Goal: Task Accomplishment & Management: Use online tool/utility

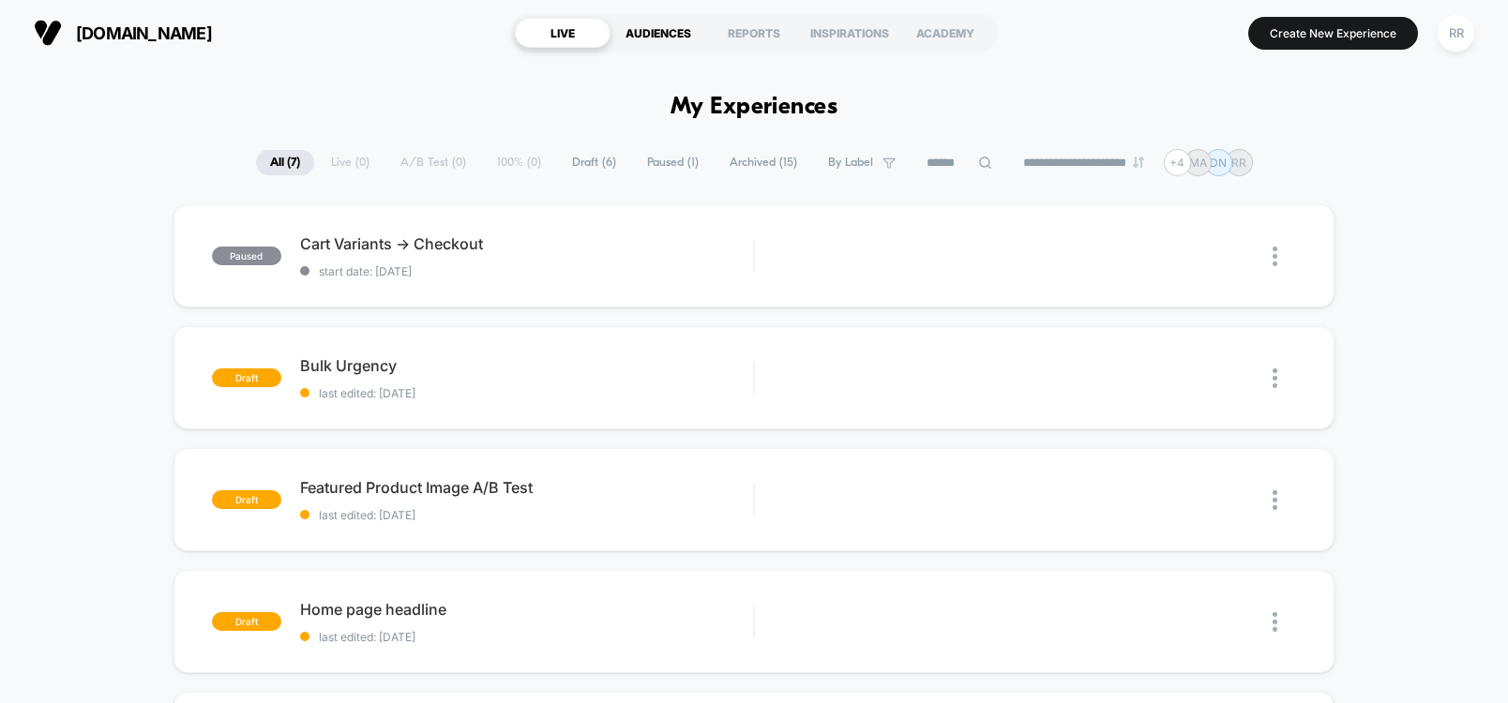
click at [659, 40] on div "AUDIENCES" at bounding box center [659, 33] width 96 height 30
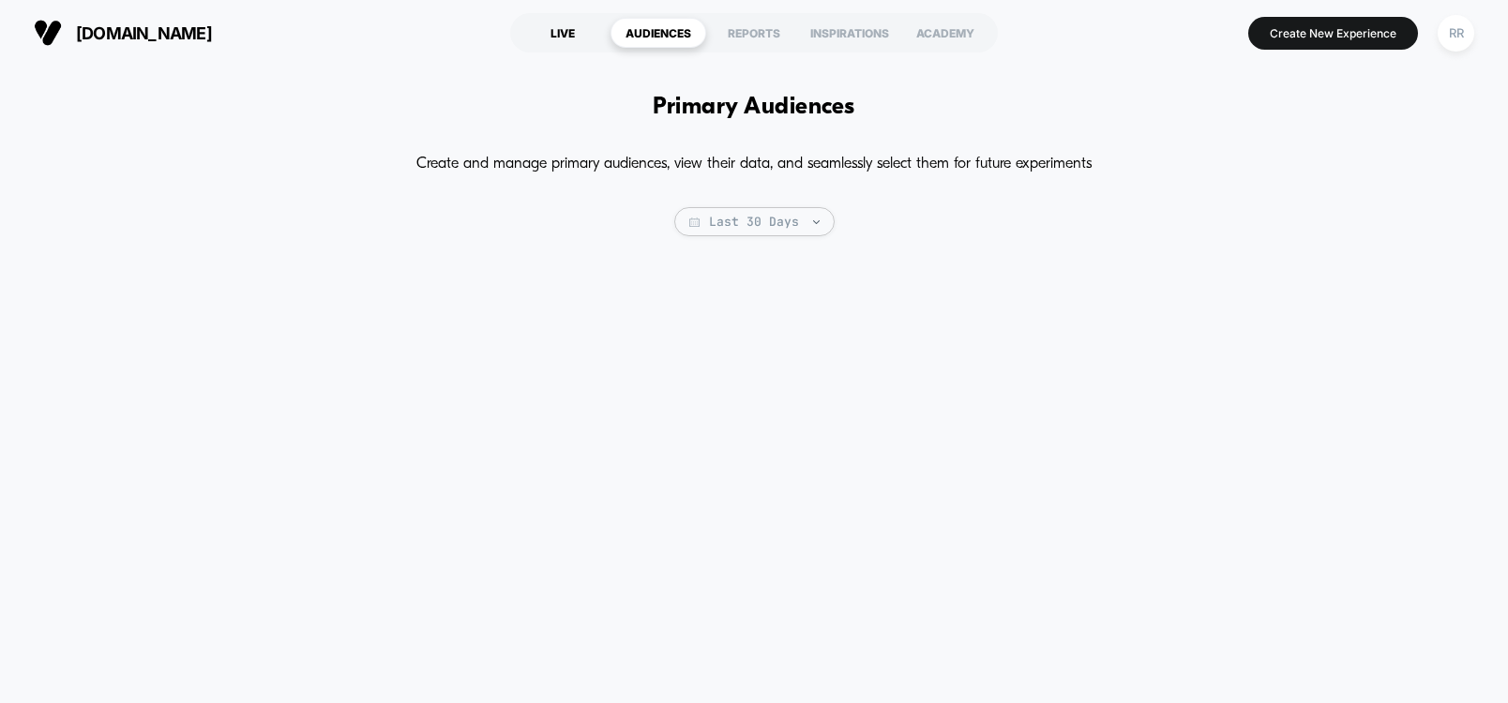
click at [569, 31] on div "LIVE" at bounding box center [563, 33] width 96 height 30
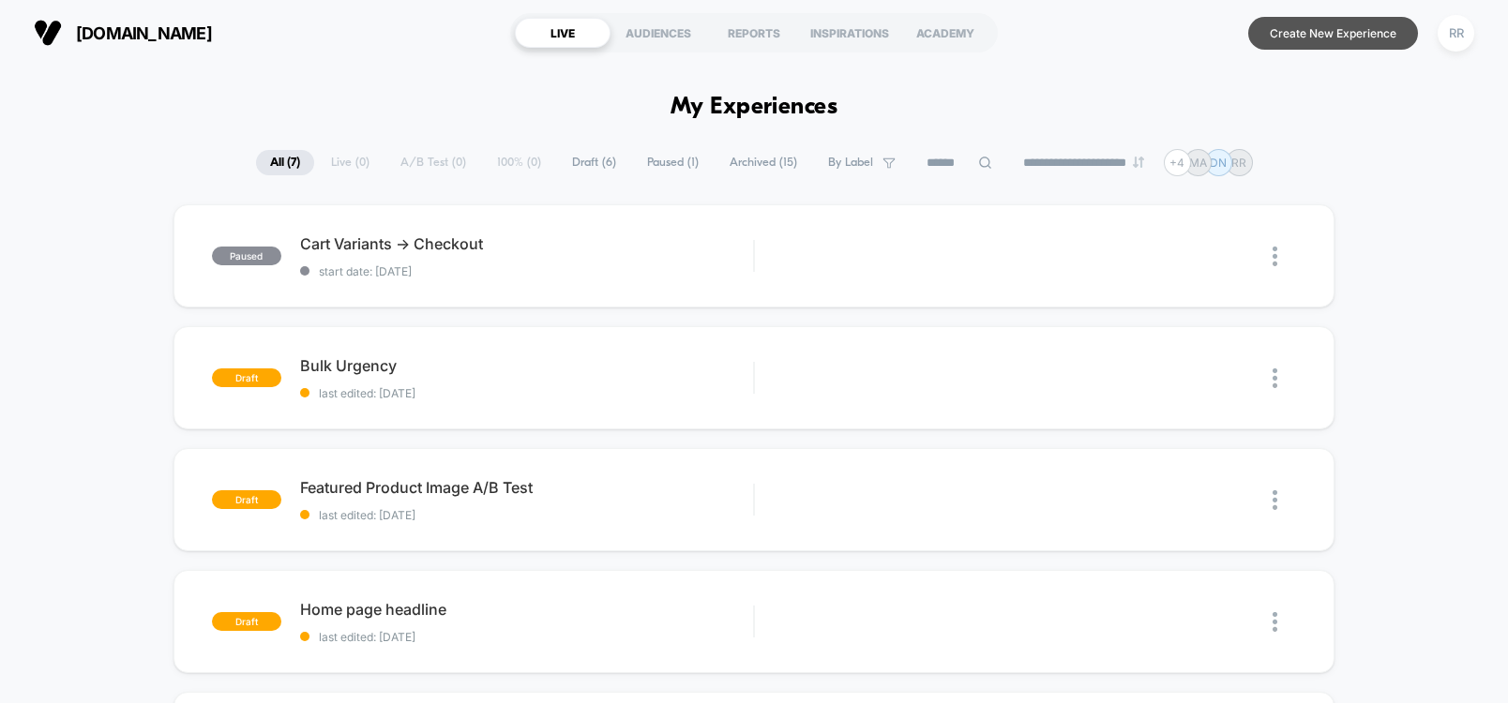
click at [1355, 31] on button "Create New Experience" at bounding box center [1333, 33] width 170 height 33
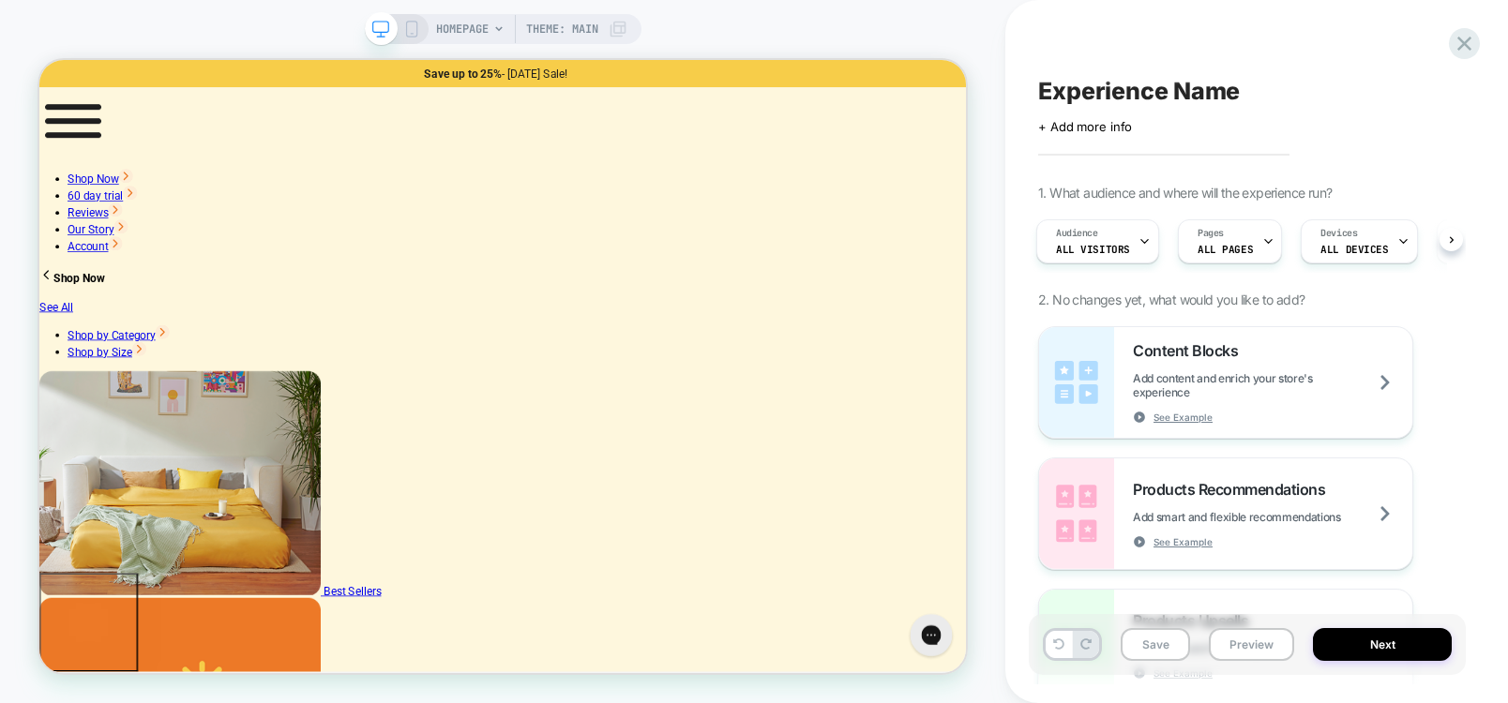
click at [900, 20] on div "HOMEPAGE Theme: MAIN" at bounding box center [502, 352] width 1005 height 666
click at [961, 33] on div "HOMEPAGE Theme: MAIN" at bounding box center [502, 352] width 1005 height 666
click at [1476, 38] on icon at bounding box center [1464, 43] width 25 height 25
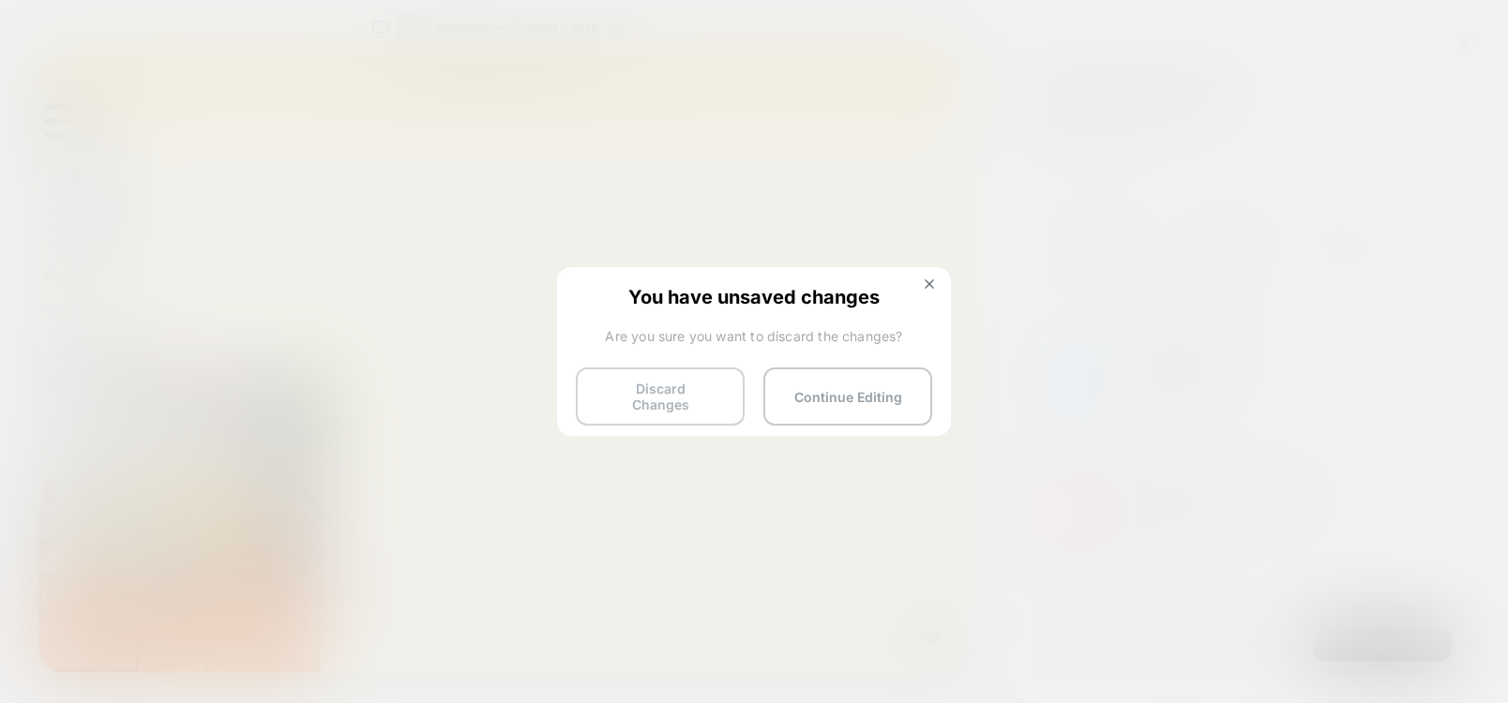
click at [684, 390] on button "Discard Changes" at bounding box center [660, 397] width 169 height 58
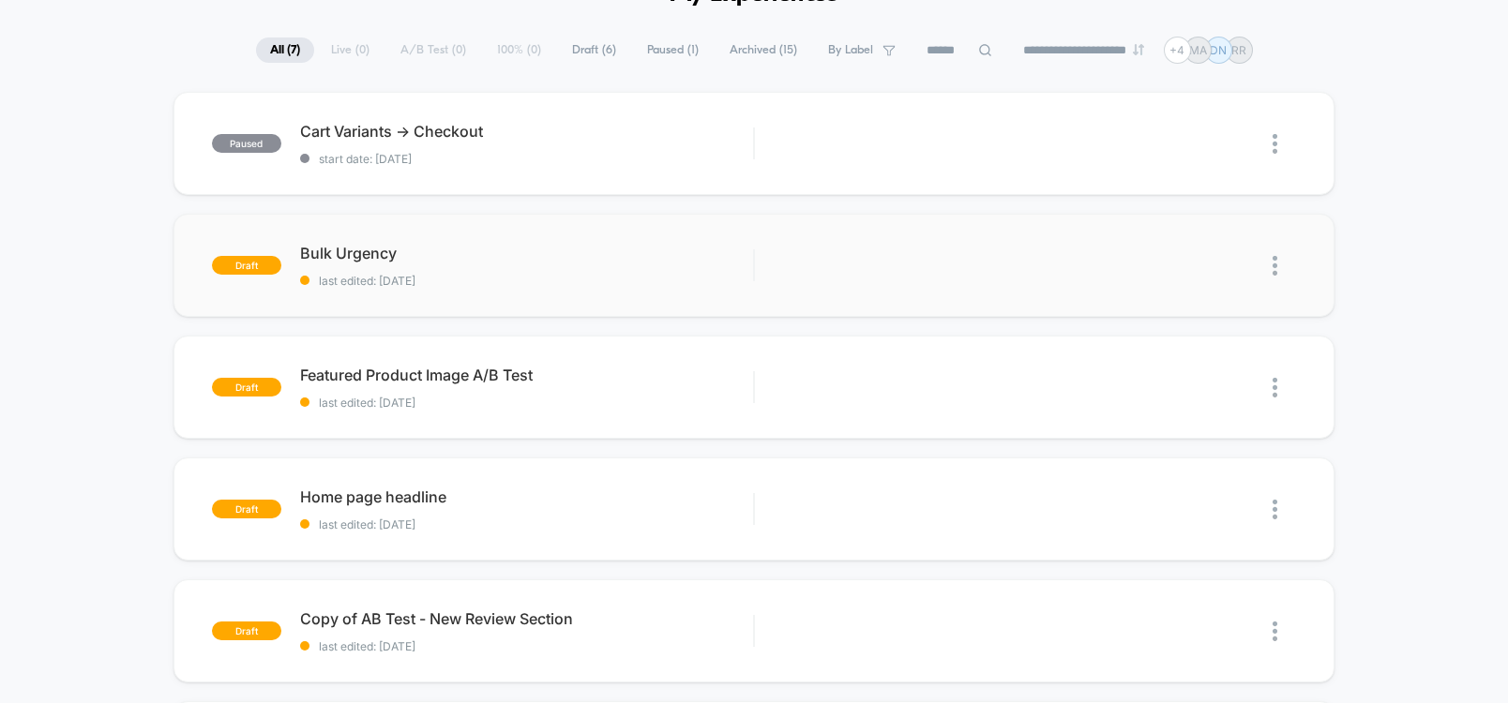
scroll to position [225, 0]
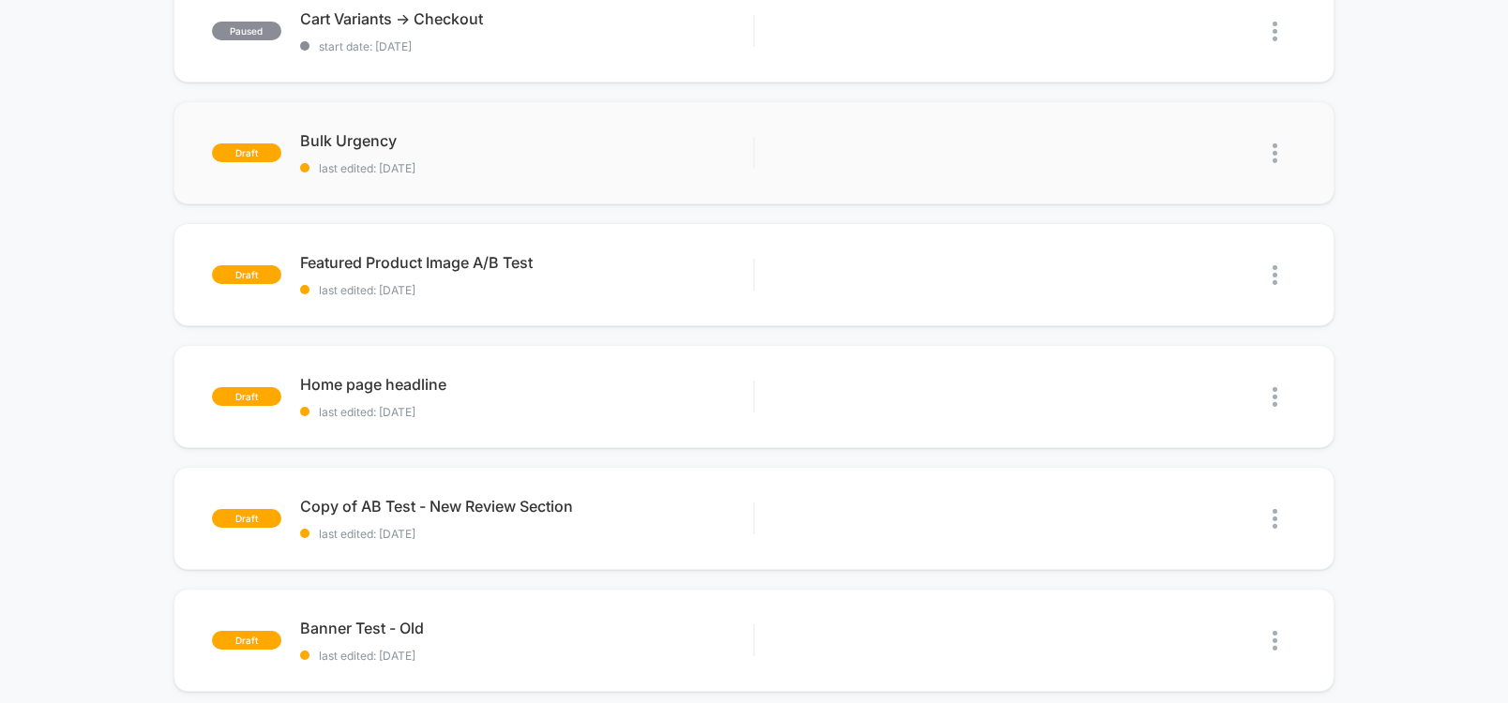
click at [1274, 144] on img at bounding box center [1275, 154] width 5 height 20
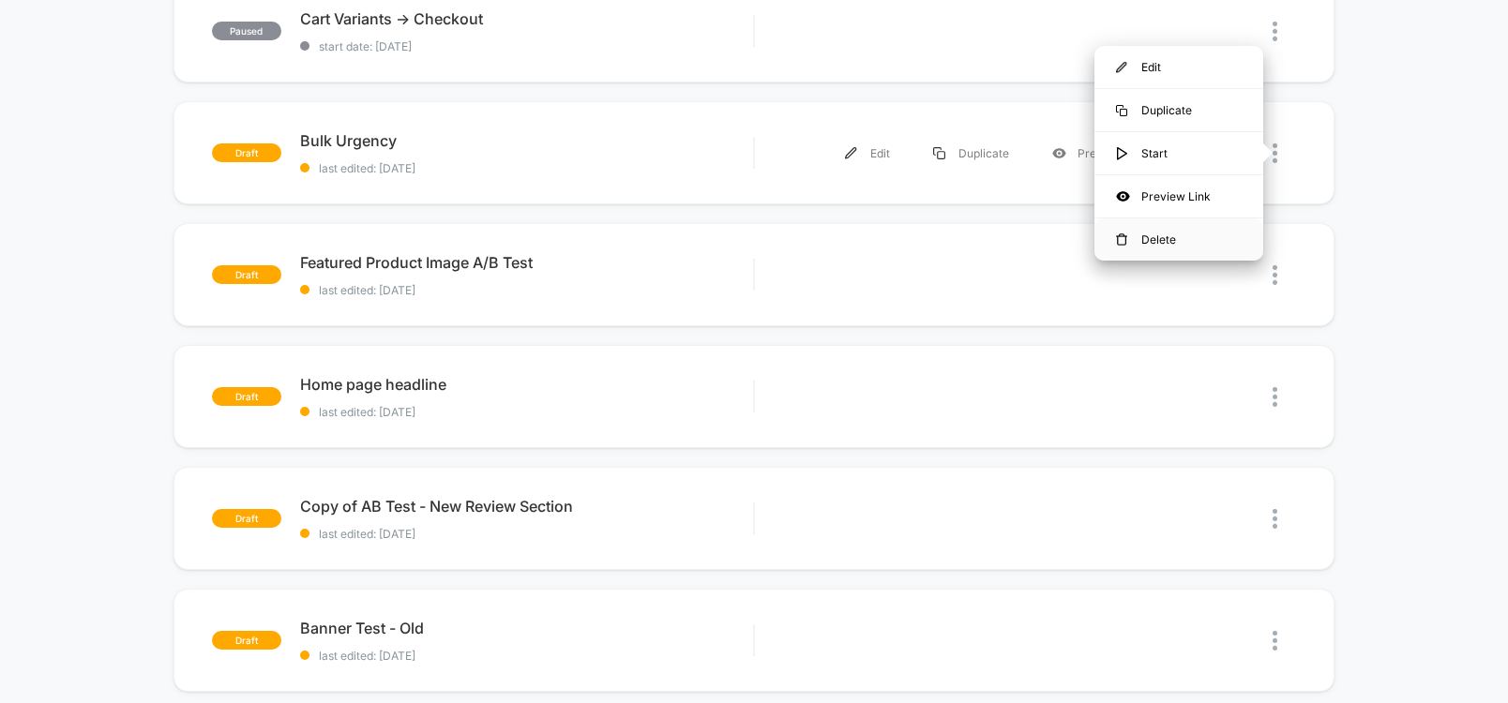
click at [1151, 241] on div "Delete" at bounding box center [1179, 240] width 169 height 42
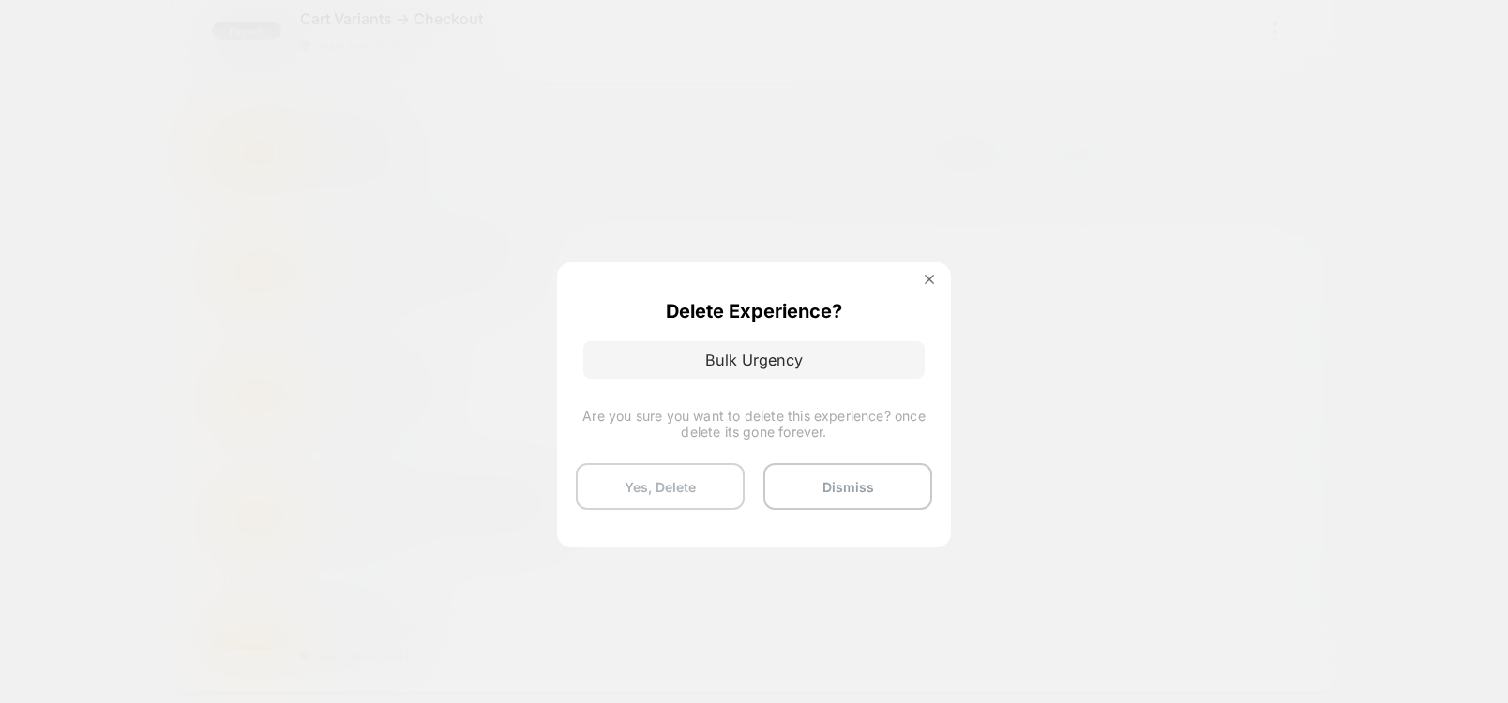
click at [649, 491] on button "Yes, Delete" at bounding box center [660, 486] width 169 height 47
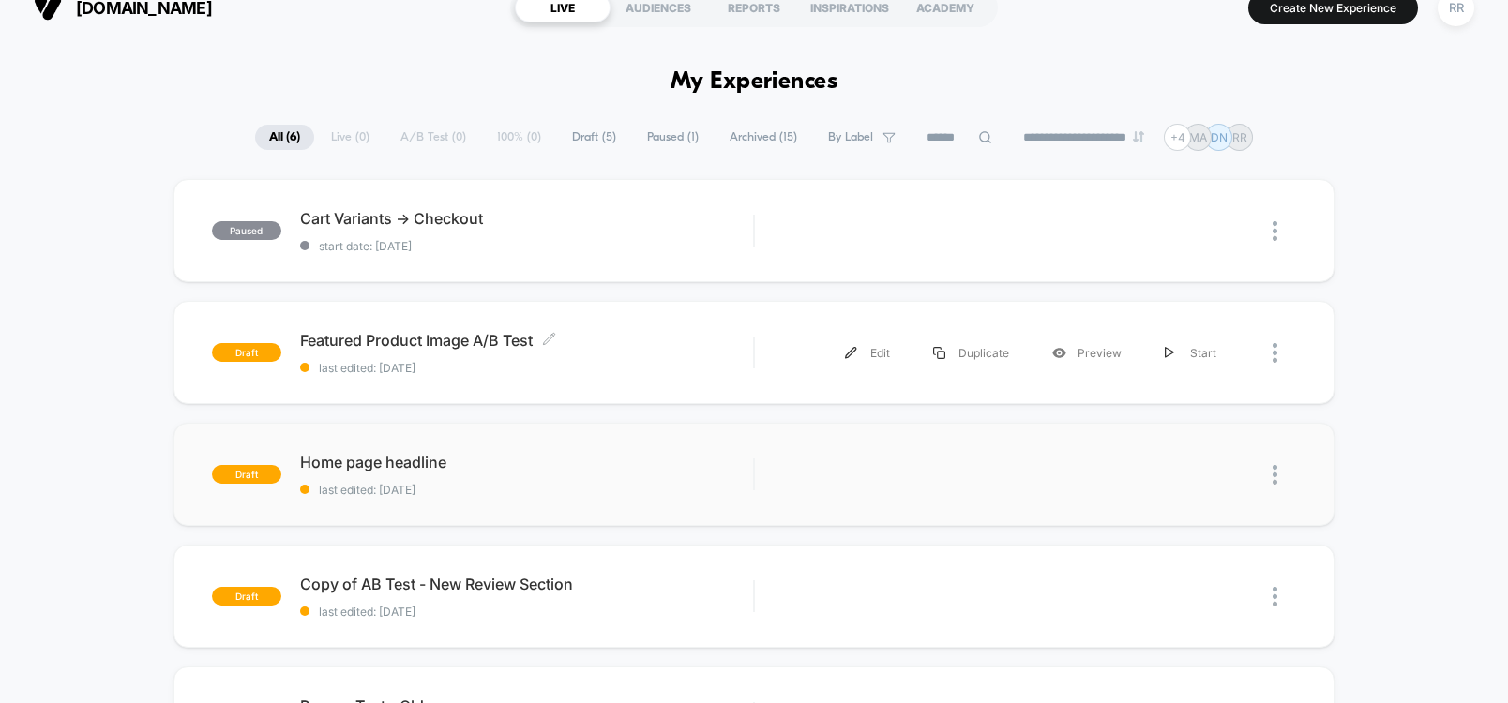
scroll to position [0, 0]
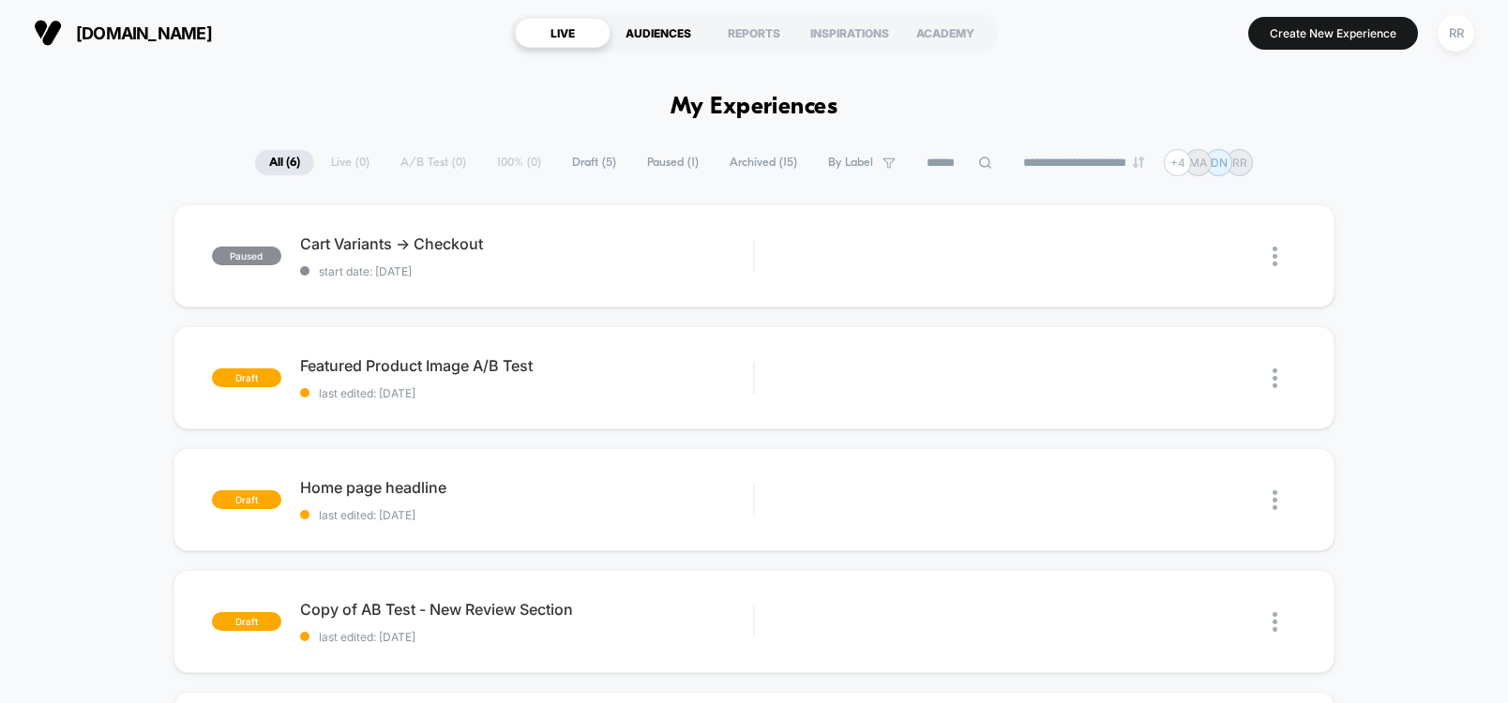
click at [651, 30] on div "AUDIENCES" at bounding box center [659, 33] width 96 height 30
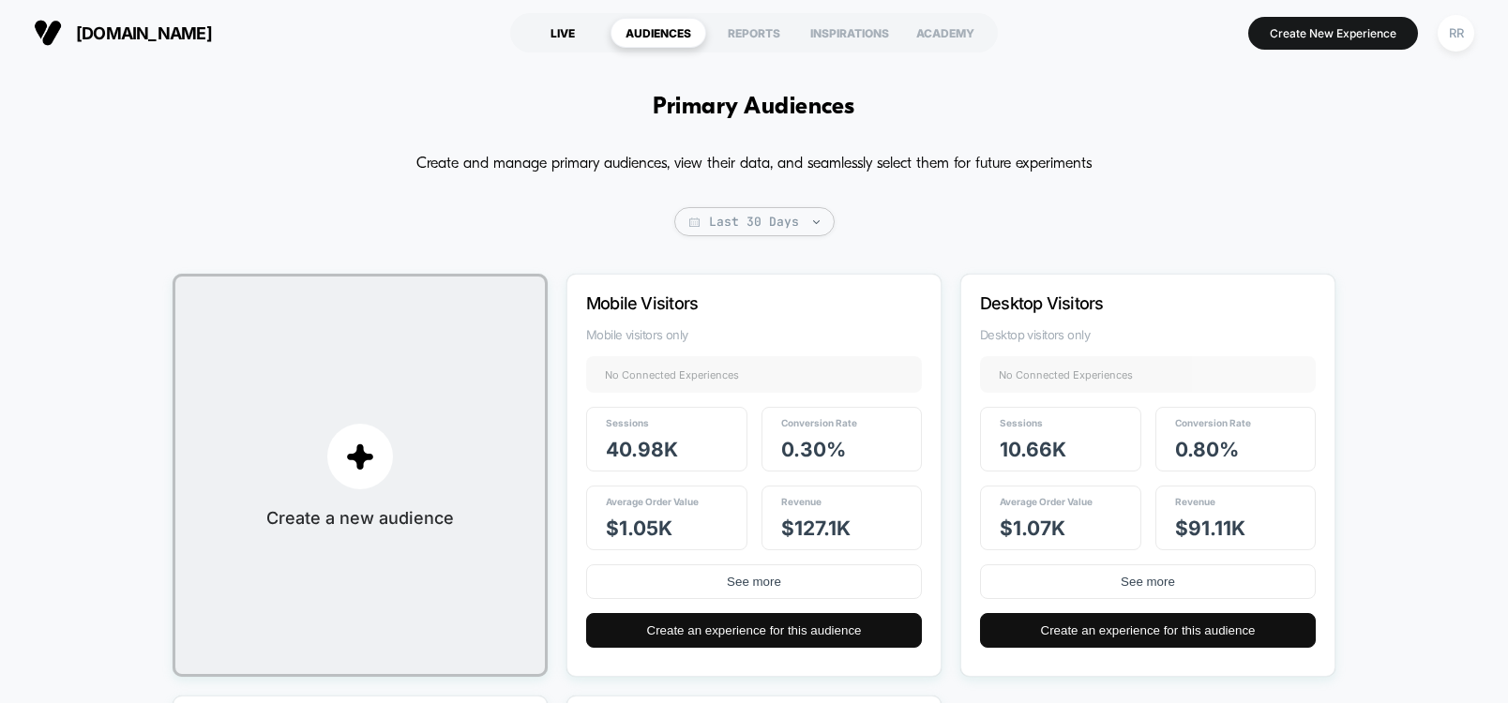
click at [562, 24] on div "LIVE" at bounding box center [563, 33] width 96 height 30
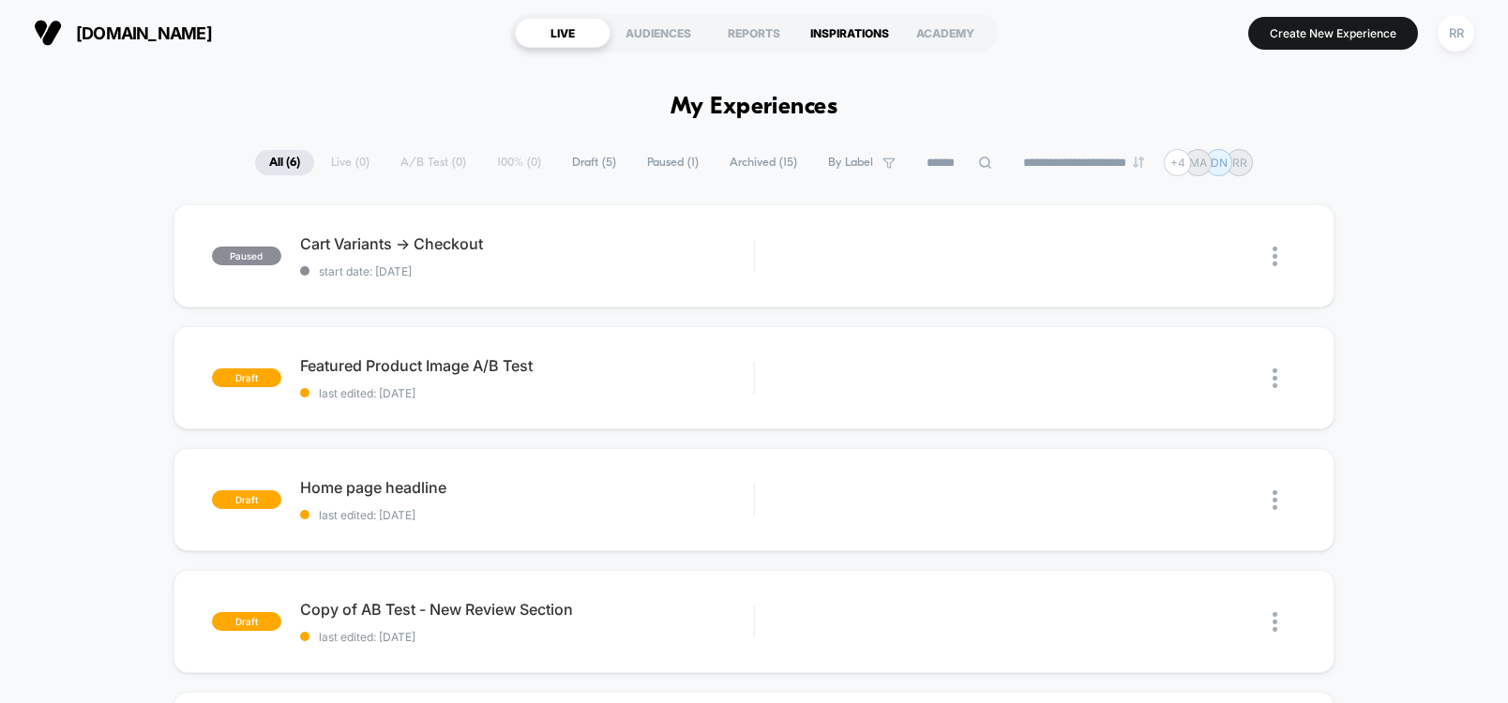
click at [816, 37] on div "INSPIRATIONS" at bounding box center [850, 33] width 96 height 30
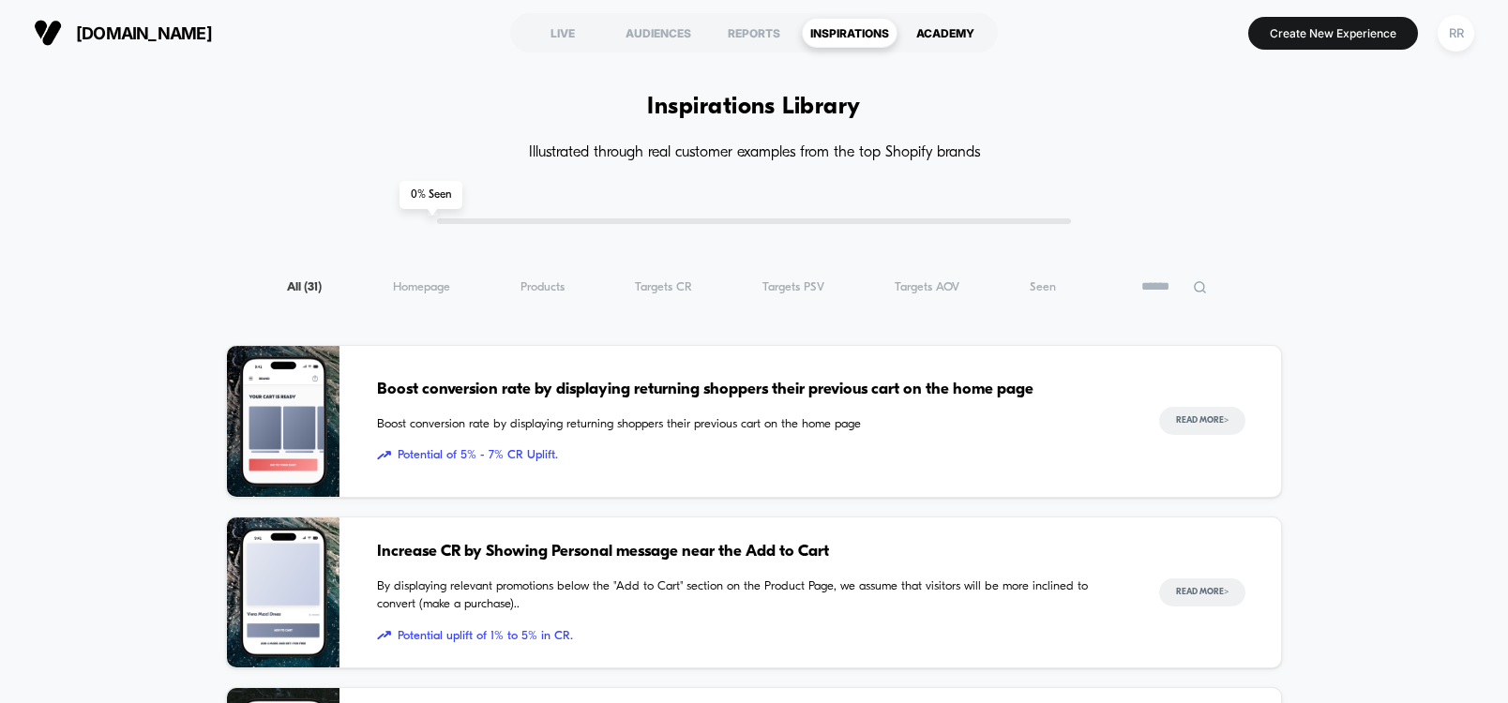
click at [977, 31] on div "ACADEMY" at bounding box center [946, 33] width 96 height 30
click at [543, 23] on div "LIVE" at bounding box center [563, 33] width 96 height 30
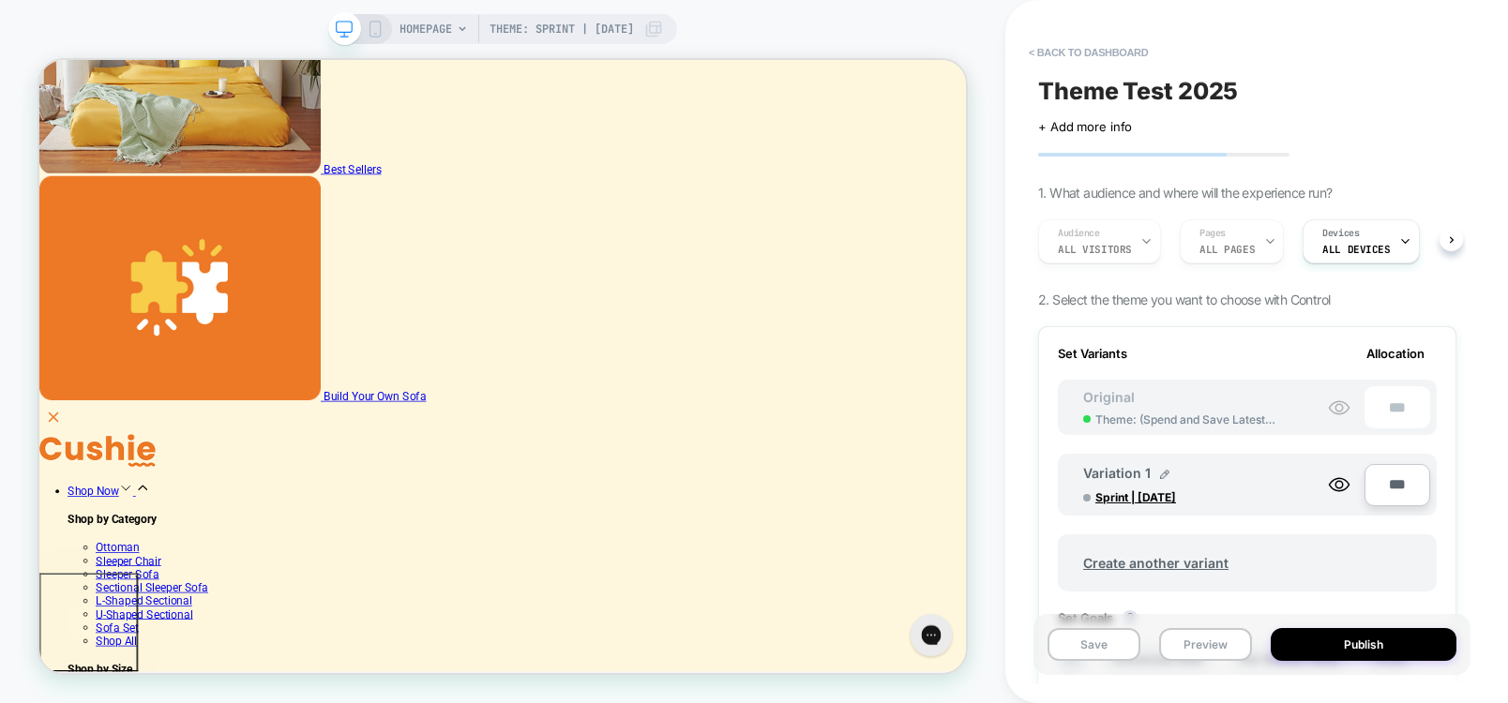
scroll to position [788, 0]
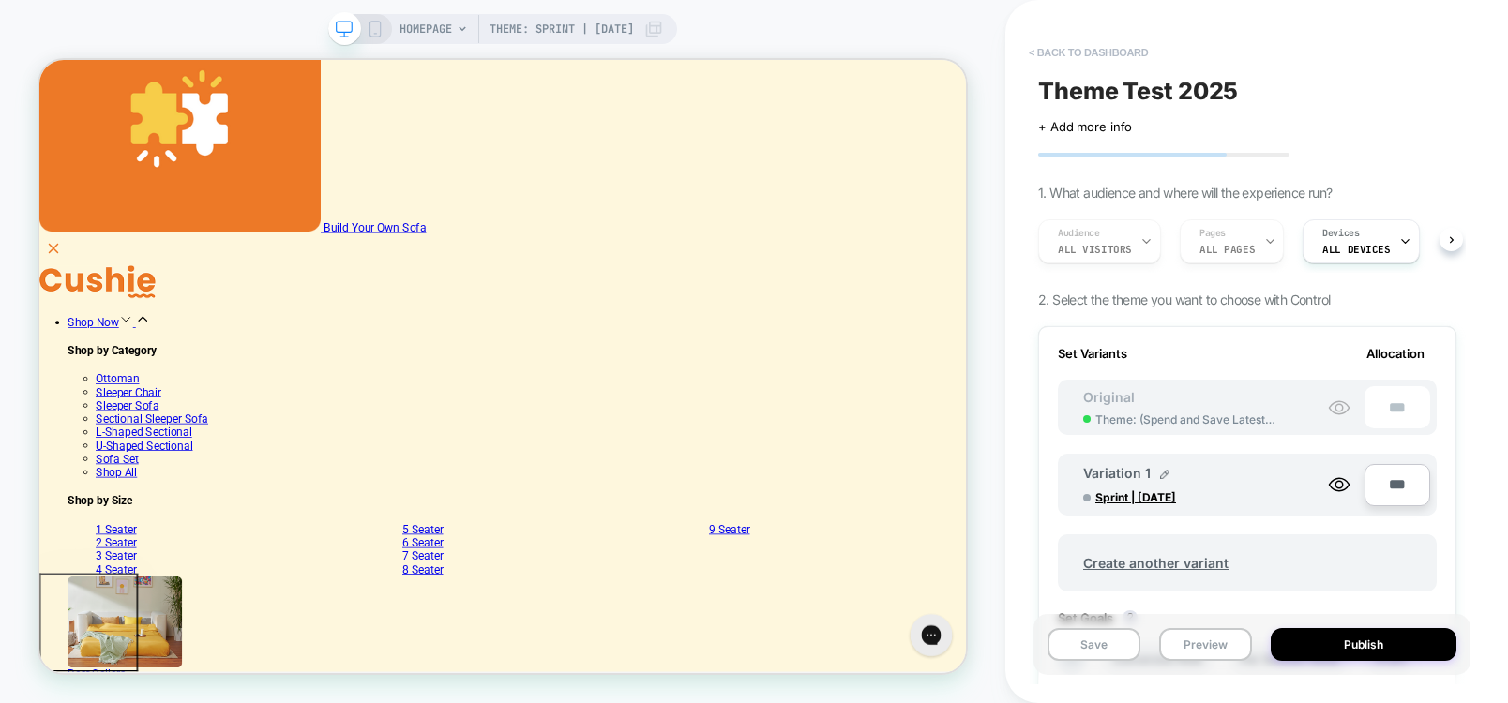
click at [1044, 52] on button "< back to dashboard" at bounding box center [1089, 53] width 138 height 30
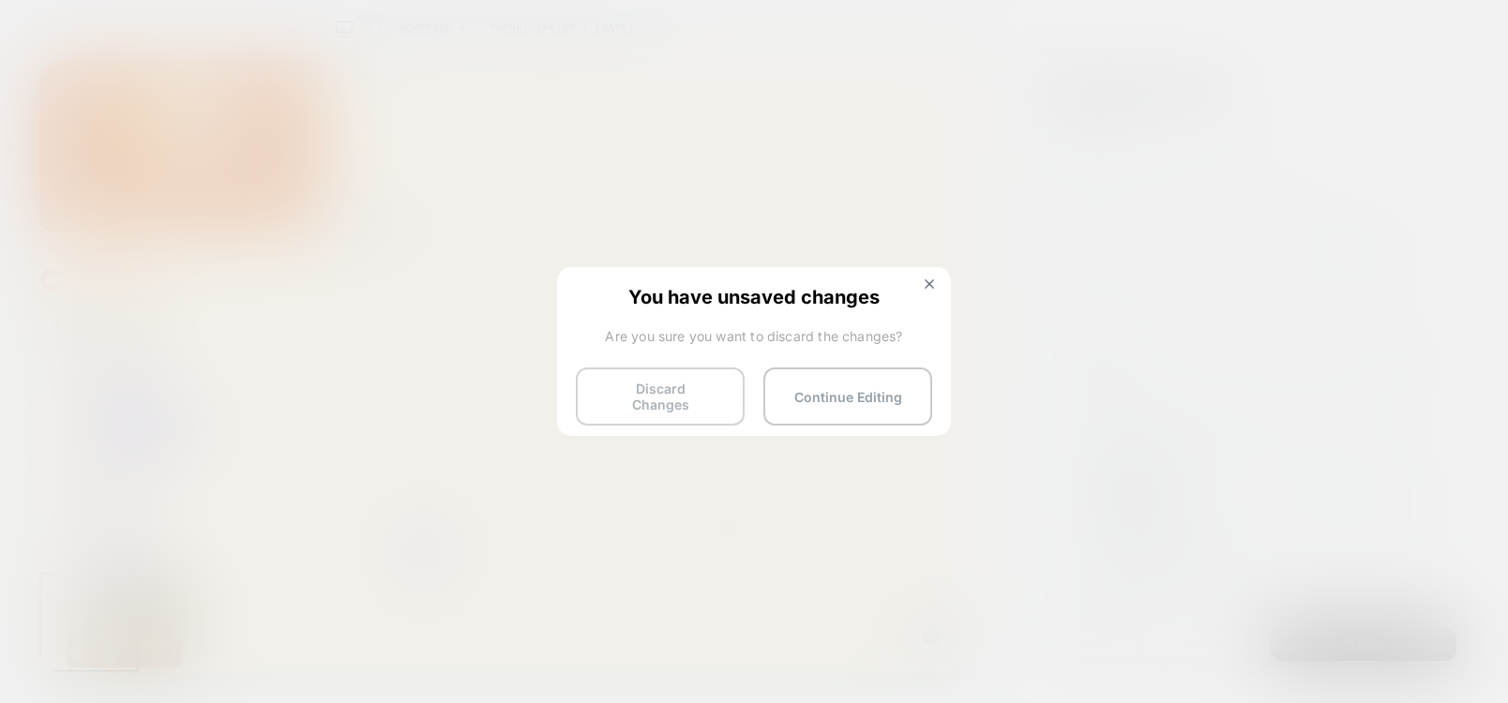
click at [614, 385] on button "Discard Changes" at bounding box center [660, 397] width 169 height 58
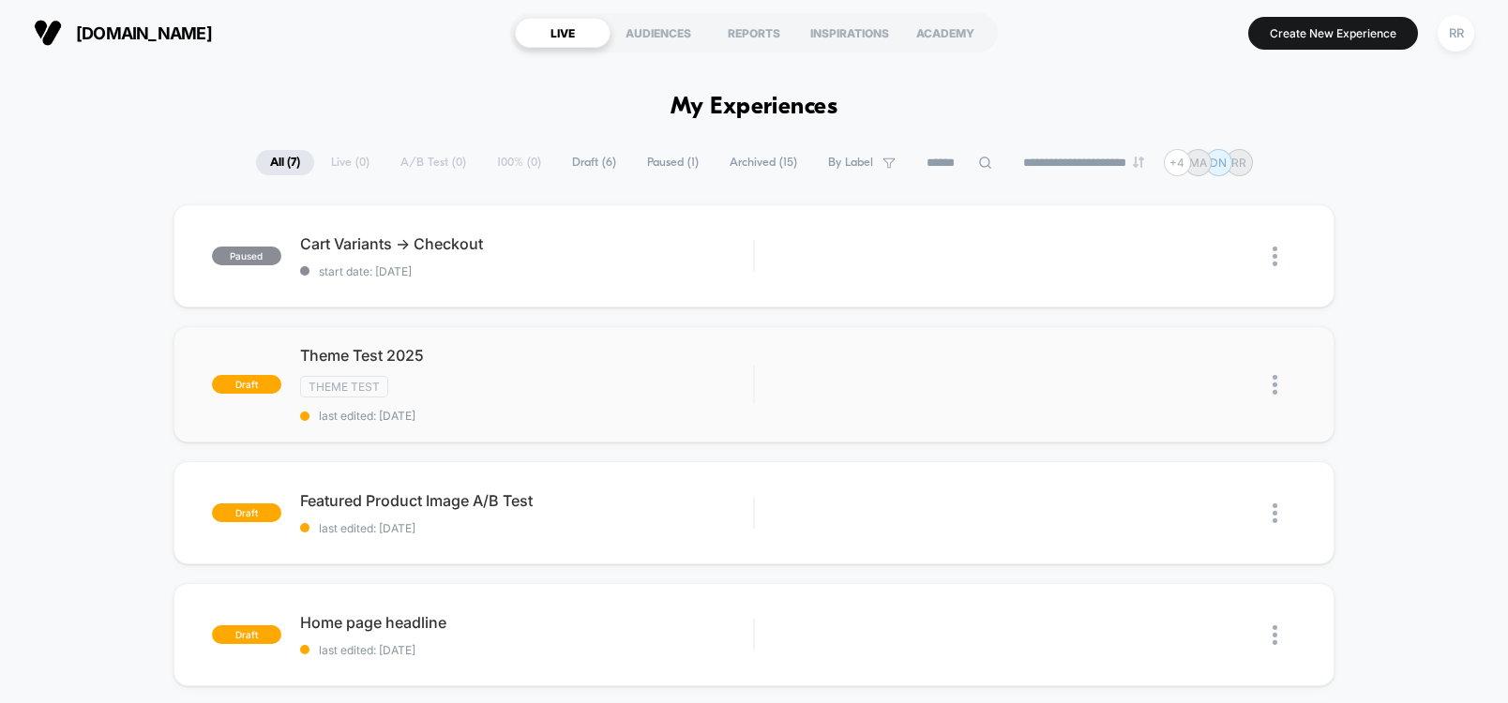
click at [1276, 380] on img at bounding box center [1275, 385] width 5 height 20
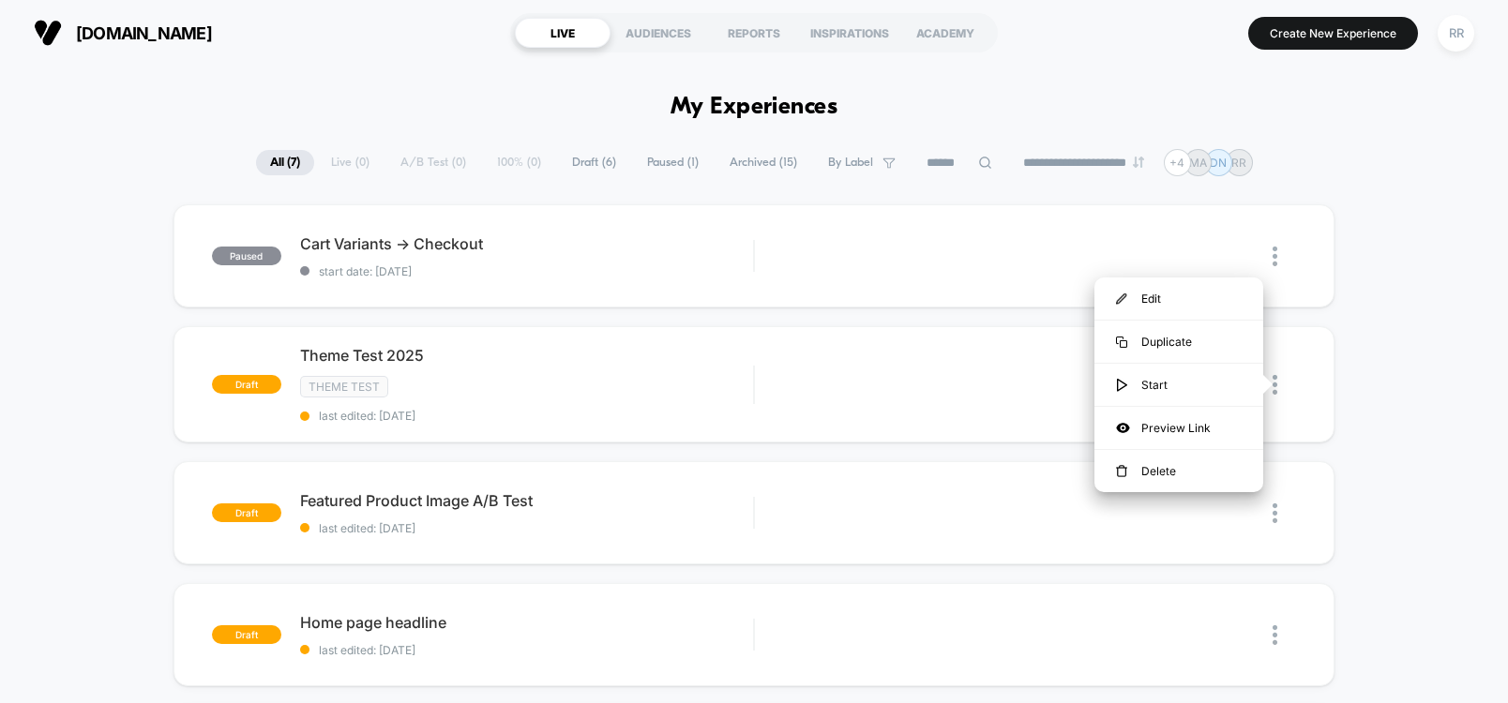
click at [1400, 327] on div "paused Cart Variants -> Checkout start date: [DATE] Edit Duplicate Preview Star…" at bounding box center [754, 675] width 1508 height 942
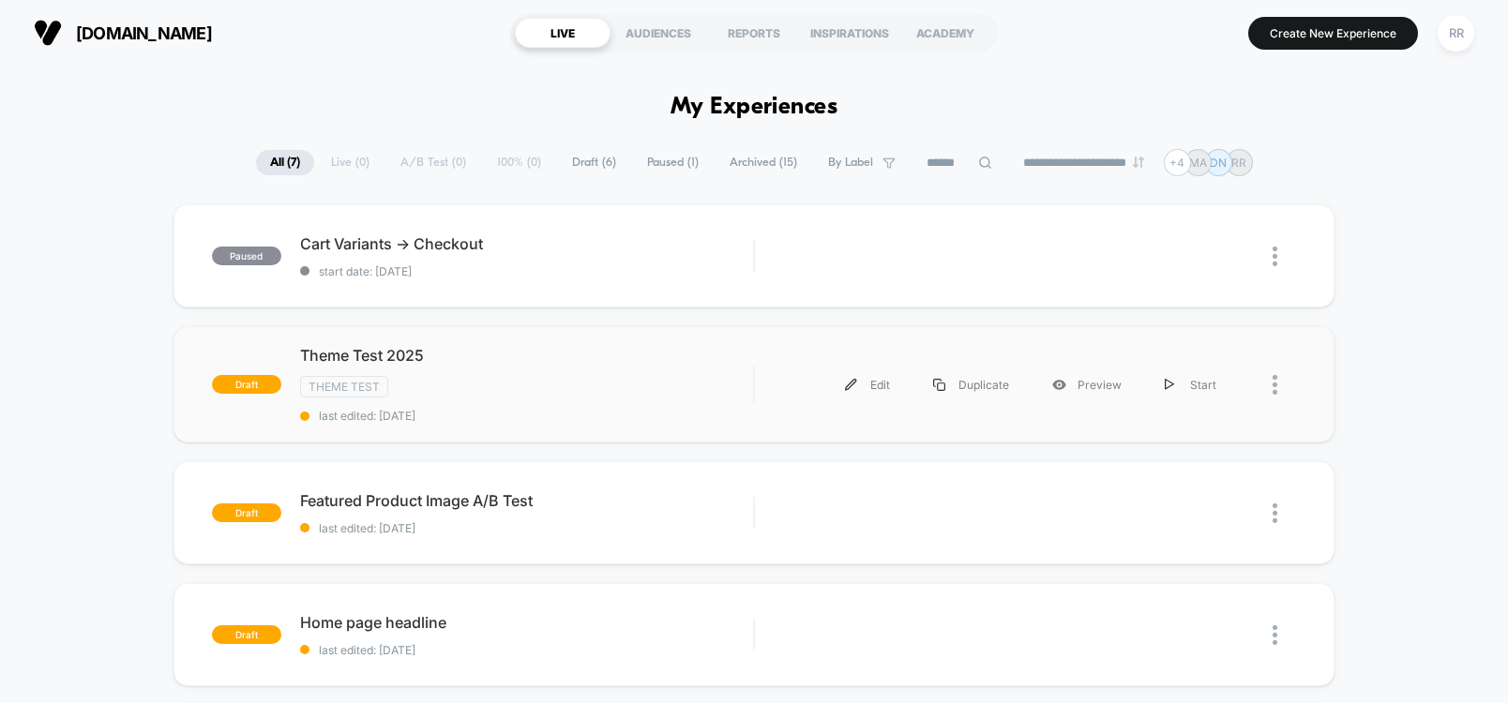
click at [1281, 377] on div at bounding box center [1284, 385] width 23 height 42
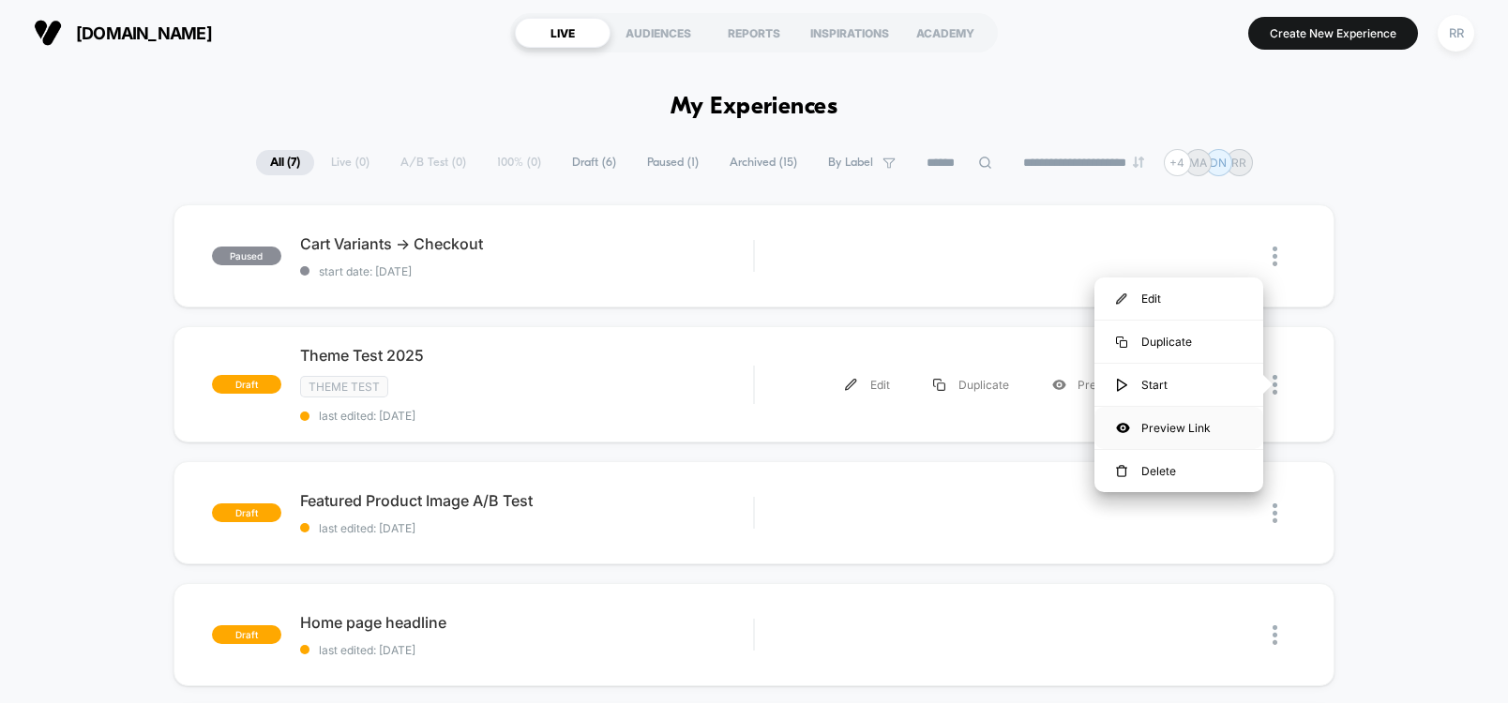
click at [1181, 431] on div "Preview Link" at bounding box center [1179, 428] width 169 height 42
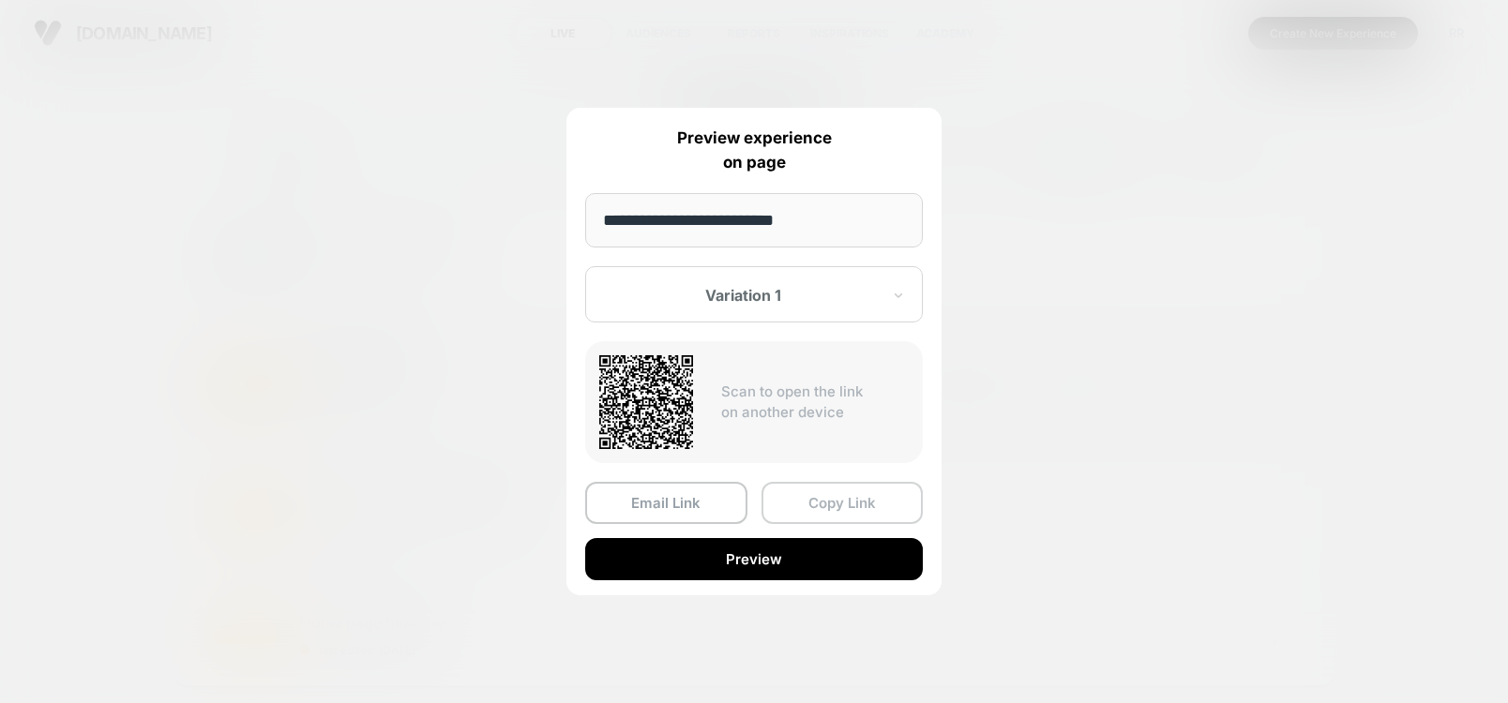
click at [839, 499] on button "Copy Link" at bounding box center [843, 503] width 162 height 42
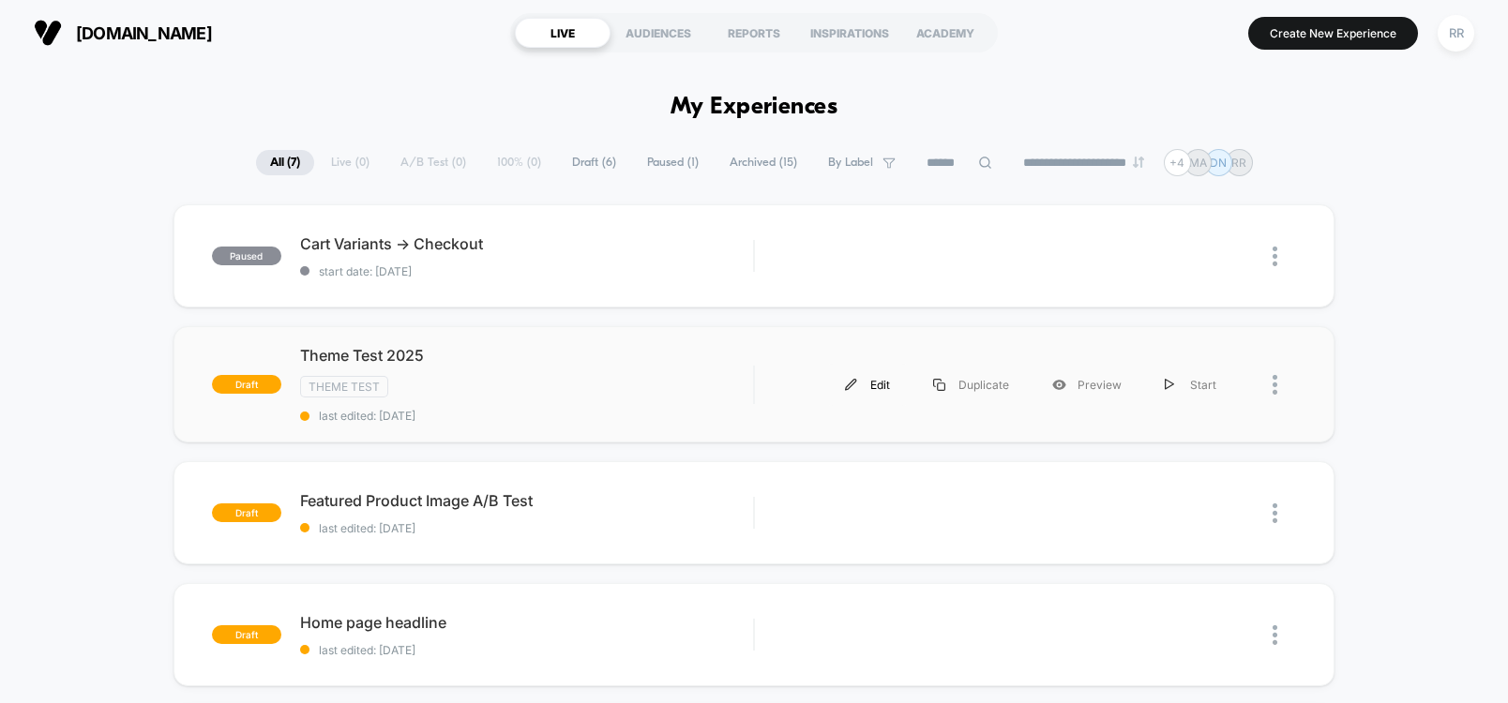
click at [880, 385] on div "Edit" at bounding box center [868, 385] width 88 height 42
